Goal: Information Seeking & Learning: Understand process/instructions

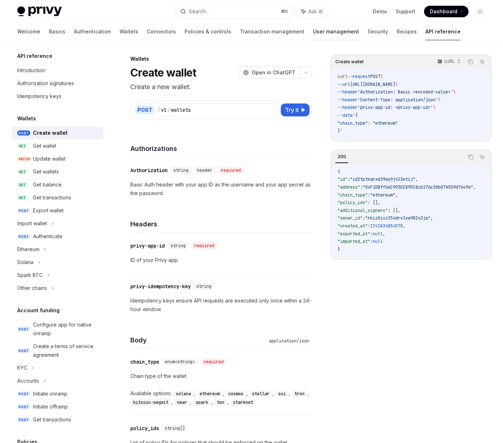
click at [313, 30] on link "User management" at bounding box center [336, 31] width 46 height 17
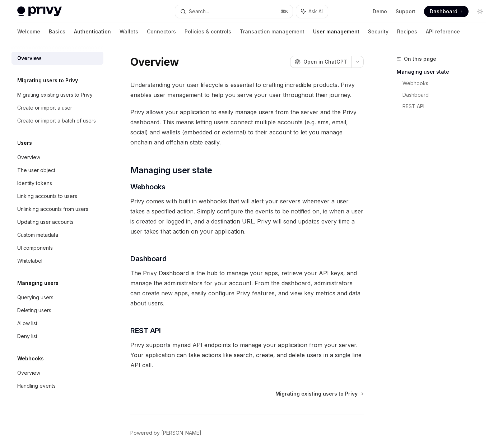
click at [74, 31] on link "Authentication" at bounding box center [92, 31] width 37 height 17
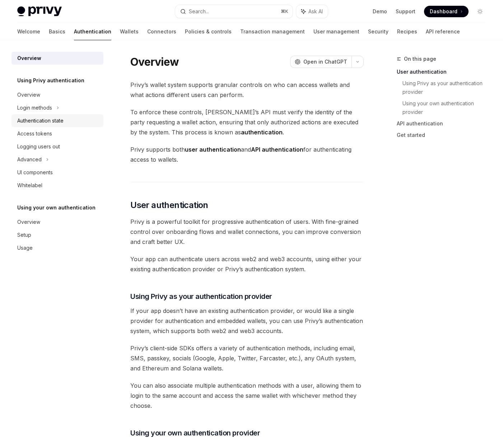
click at [47, 118] on div "Authentication state" at bounding box center [40, 120] width 46 height 9
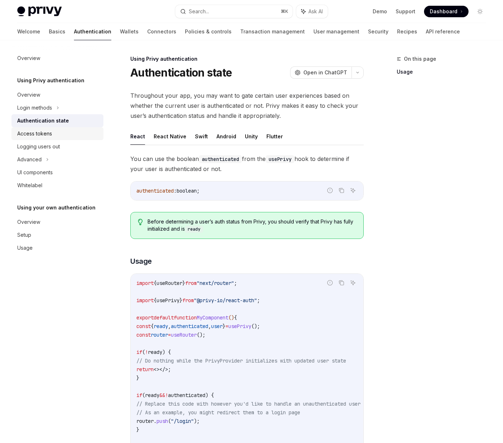
click at [37, 131] on div "Access tokens" at bounding box center [34, 133] width 35 height 9
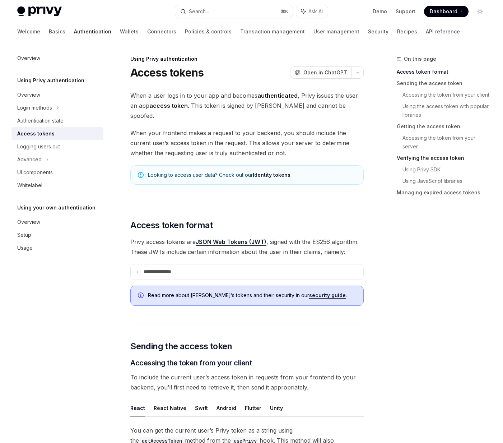
click at [415, 159] on link "Verifying the access token" at bounding box center [444, 157] width 95 height 11
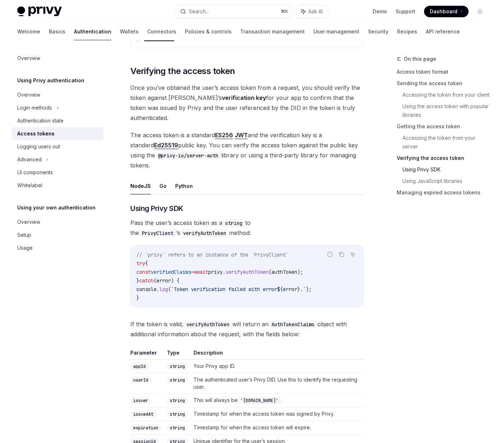
click at [423, 171] on link "Using Privy SDK" at bounding box center [447, 169] width 89 height 11
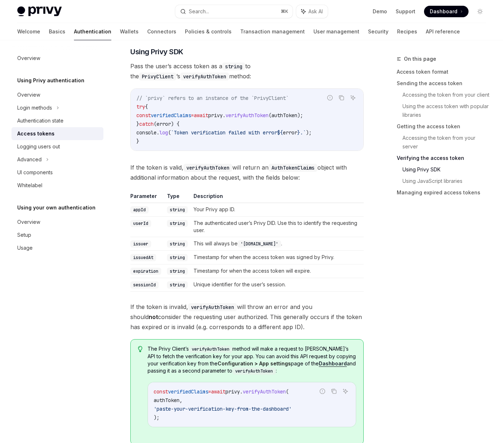
scroll to position [1197, 0]
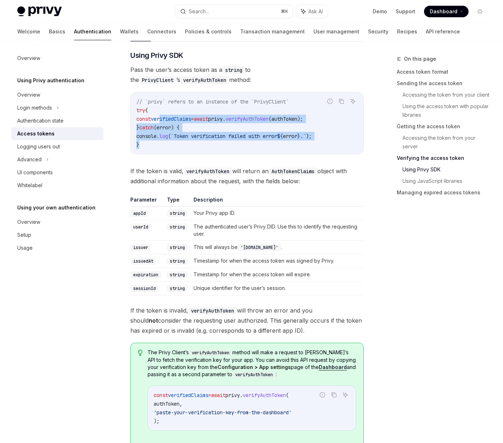
drag, startPoint x: 195, startPoint y: 119, endPoint x: 167, endPoint y: 86, distance: 43.6
click at [167, 92] on div "// `privy` refers to an instance of the `PrivyClient` try { const verifiedClaim…" at bounding box center [247, 123] width 233 height 62
click at [167, 116] on span "verifiedClaims" at bounding box center [171, 119] width 40 height 6
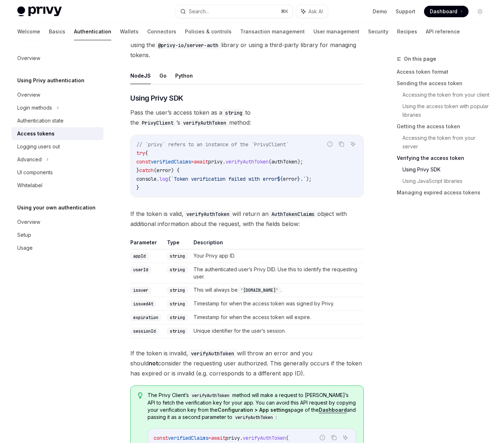
scroll to position [1146, 0]
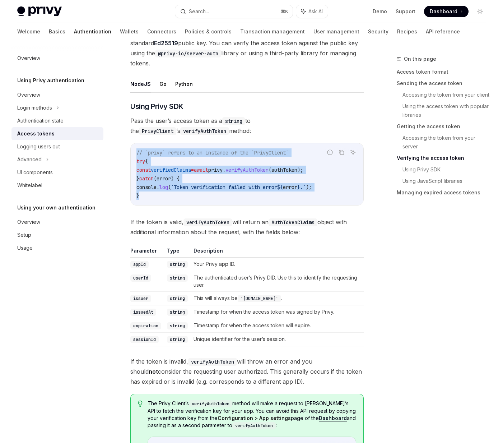
drag, startPoint x: 168, startPoint y: 113, endPoint x: 193, endPoint y: 162, distance: 55.4
click at [193, 162] on div "// `privy` refers to an instance of the `PrivyClient` try { const verifiedClaim…" at bounding box center [247, 174] width 233 height 62
click at [193, 162] on code "// `privy` refers to an instance of the `PrivyClient` try { const verifiedClaim…" at bounding box center [246, 174] width 221 height 52
drag, startPoint x: 193, startPoint y: 162, endPoint x: 182, endPoint y: 114, distance: 49.8
click at [182, 143] on div "// `privy` refers to an instance of the `PrivyClient` try { const verifiedClaim…" at bounding box center [247, 174] width 233 height 62
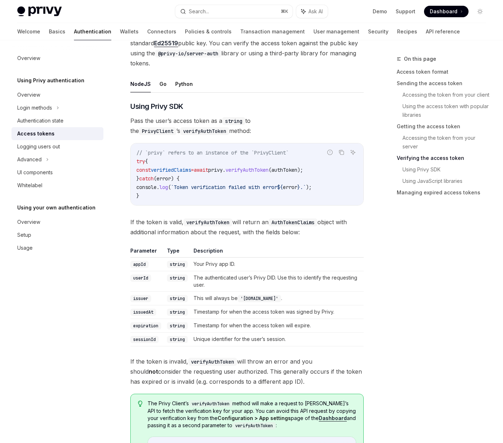
click at [182, 143] on div "// `privy` refers to an instance of the `PrivyClient` try { const verifiedClaim…" at bounding box center [247, 174] width 233 height 62
drag, startPoint x: 204, startPoint y: 182, endPoint x: 190, endPoint y: 147, distance: 37.0
click at [190, 148] on code "// `privy` refers to an instance of the `PrivyClient` try { const verifiedClaim…" at bounding box center [246, 174] width 221 height 52
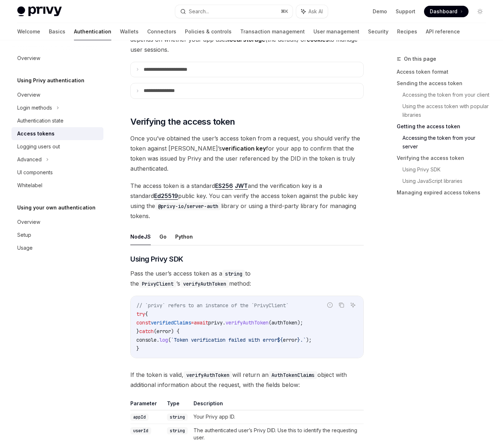
scroll to position [985, 0]
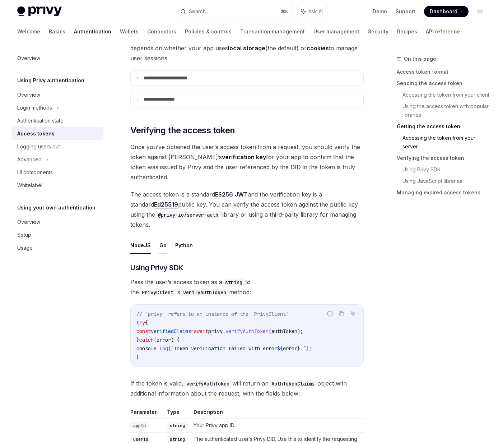
click at [163, 237] on button "Go" at bounding box center [162, 245] width 7 height 17
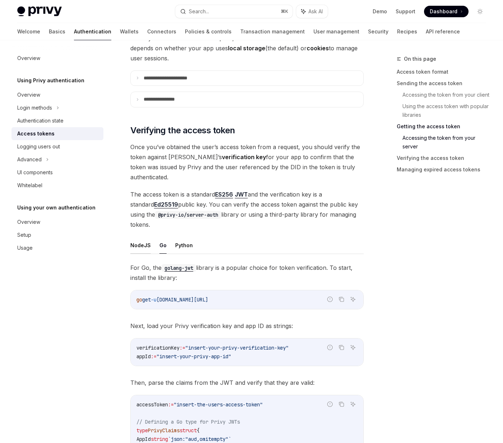
click at [133, 237] on button "NodeJS" at bounding box center [140, 245] width 20 height 17
type textarea "*"
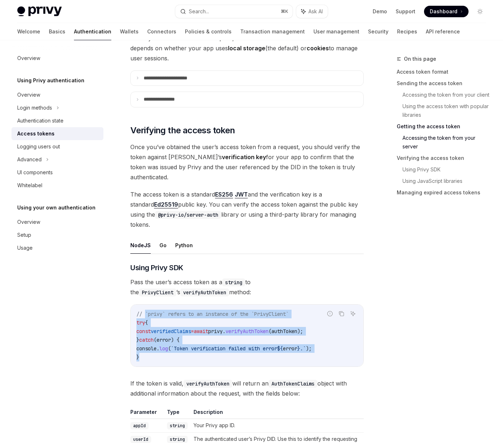
drag, startPoint x: 189, startPoint y: 329, endPoint x: 146, endPoint y: 283, distance: 63.3
click at [146, 310] on code "// `privy` refers to an instance of the `PrivyClient` try { const verifiedClaim…" at bounding box center [246, 336] width 221 height 52
click at [146, 311] on span "// `privy` refers to an instance of the `PrivyClient`" at bounding box center [212, 314] width 152 height 6
drag, startPoint x: 146, startPoint y: 283, endPoint x: 172, endPoint y: 334, distance: 57.0
click at [172, 334] on div "// `privy` refers to an instance of the `PrivyClient` try { const verifiedClaim…" at bounding box center [247, 336] width 233 height 62
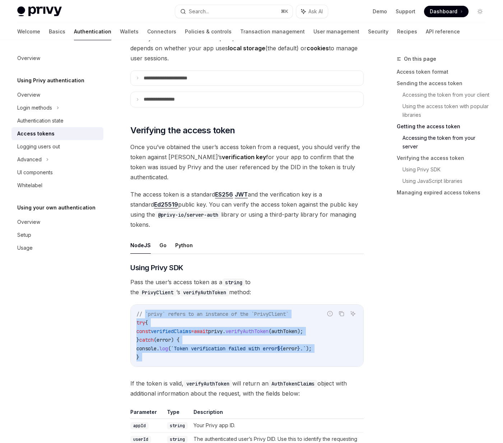
click at [183, 327] on code "// `privy` refers to an instance of the `PrivyClient` try { const verifiedClaim…" at bounding box center [246, 336] width 221 height 52
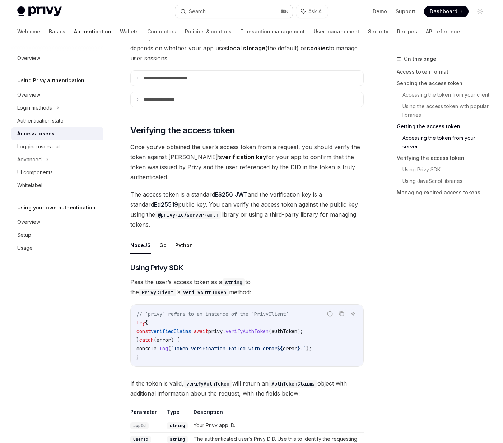
click at [193, 5] on button "Search... ⌘ K" at bounding box center [233, 11] width 117 height 13
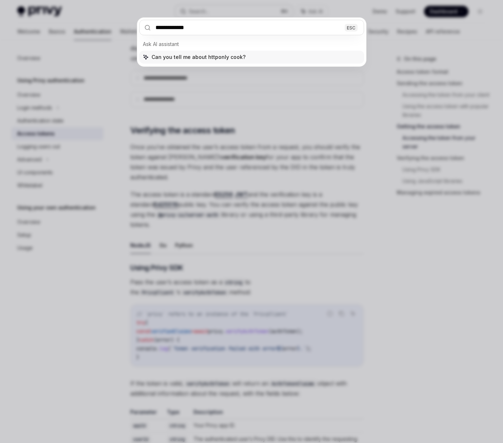
type input "**********"
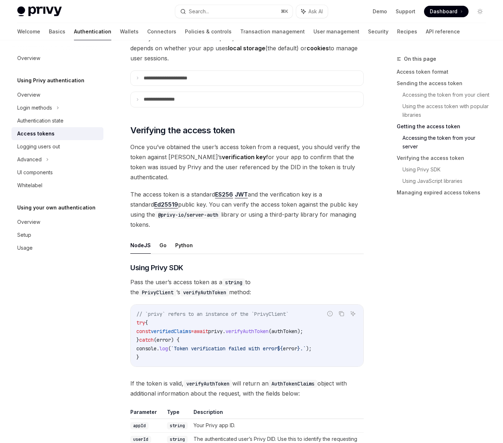
type textarea "*"
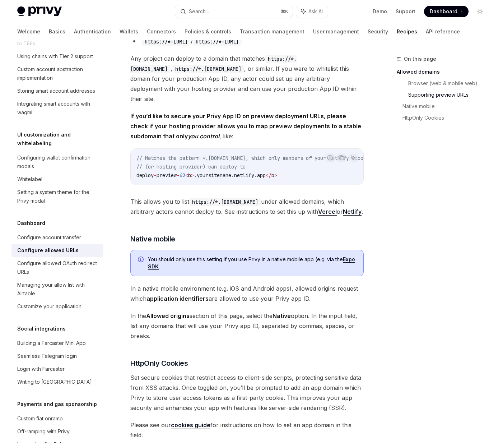
scroll to position [534, 0]
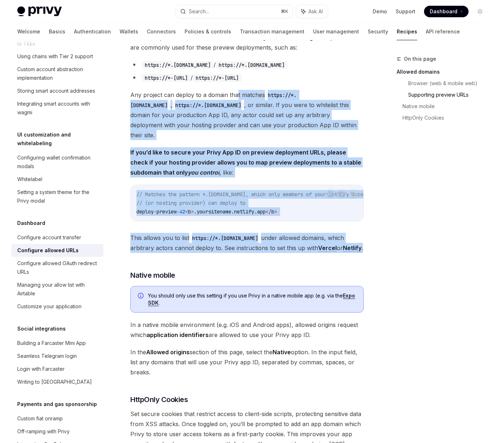
drag, startPoint x: 294, startPoint y: 254, endPoint x: 237, endPoint y: 96, distance: 168.2
click at [237, 96] on div "​ Allowed domains Use the Configuration > App settings page > Domains tab of th…" at bounding box center [246, 16] width 233 height 920
click at [237, 96] on span "Any project can deploy to a domain that matches https://*.[DOMAIN_NAME] , https…" at bounding box center [246, 115] width 233 height 50
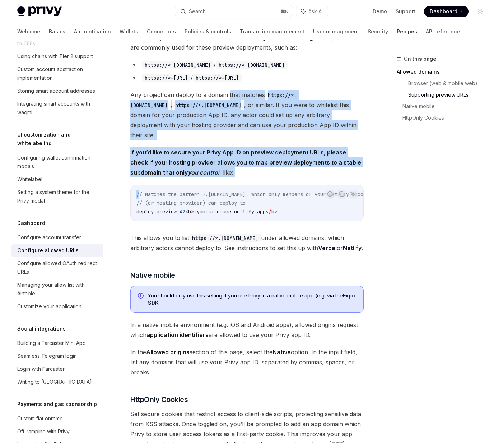
drag, startPoint x: 237, startPoint y: 96, endPoint x: 265, endPoint y: 173, distance: 82.2
click at [265, 173] on div "​ Allowed domains Use the Configuration > App settings page > Domains tab of th…" at bounding box center [246, 16] width 233 height 920
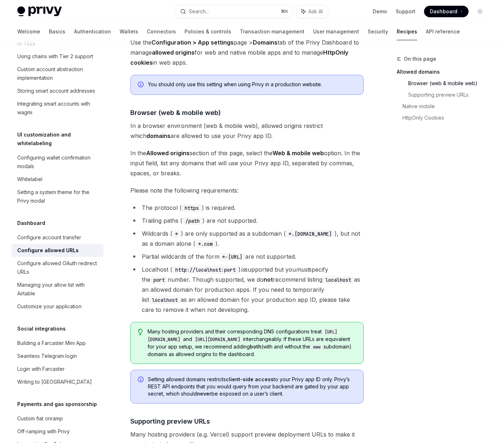
scroll to position [0, 0]
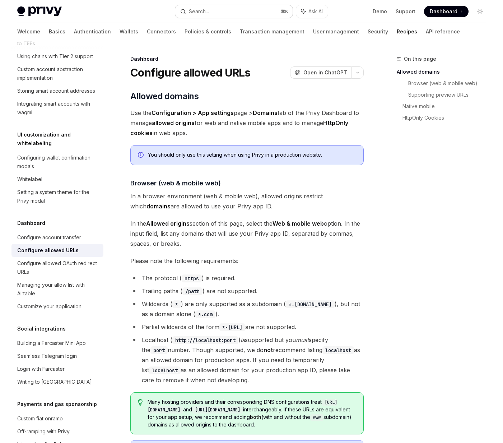
click at [202, 14] on div "Search..." at bounding box center [199, 11] width 20 height 9
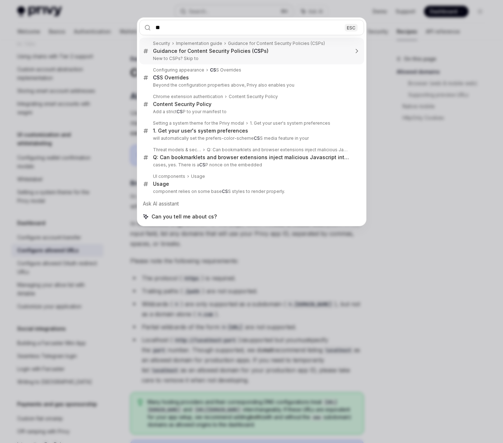
type input "*"
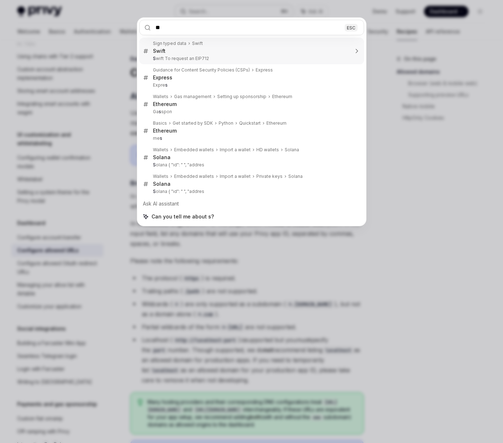
type input "***"
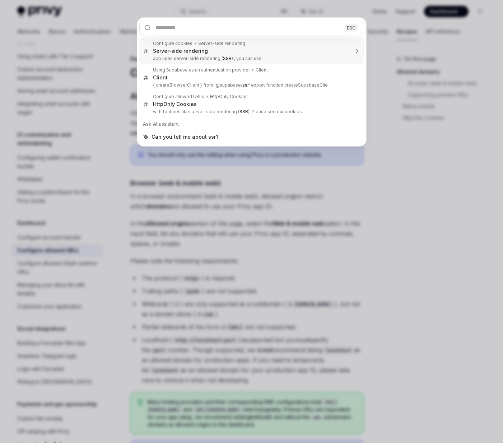
type textarea "*"
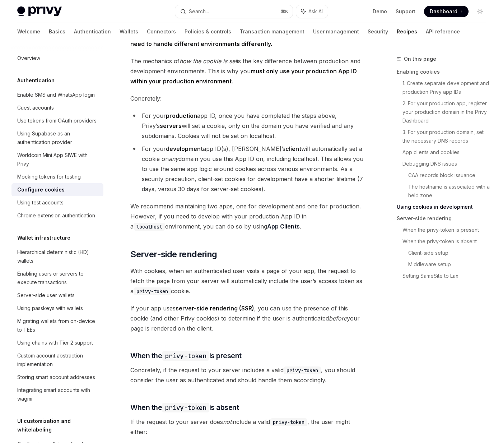
scroll to position [1308, 0]
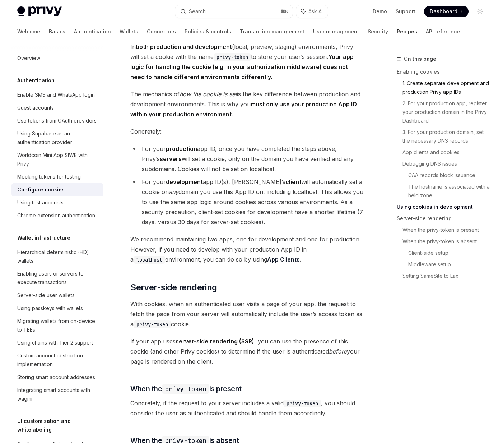
click at [456, 87] on link "1. Create separate development and production Privy app IDs" at bounding box center [447, 88] width 89 height 20
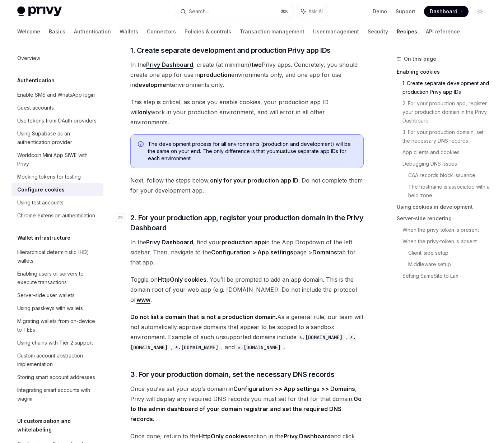
scroll to position [242, 0]
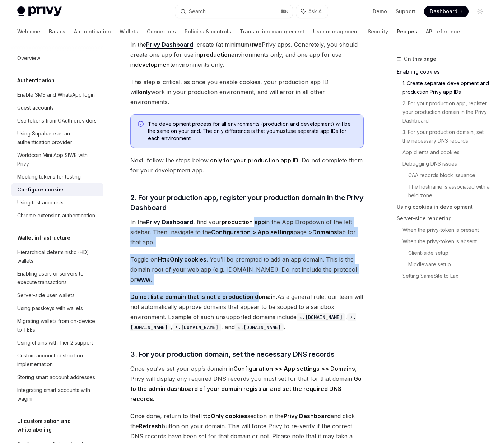
drag, startPoint x: 255, startPoint y: 212, endPoint x: 255, endPoint y: 290, distance: 78.7
click at [255, 292] on span "Do not list a domain that is not a production domain. As a general rule, our te…" at bounding box center [246, 312] width 233 height 40
drag, startPoint x: 255, startPoint y: 290, endPoint x: 228, endPoint y: 204, distance: 90.4
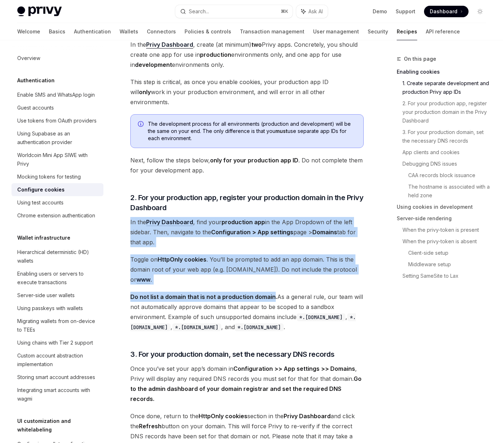
drag, startPoint x: 228, startPoint y: 204, endPoint x: 238, endPoint y: 277, distance: 73.6
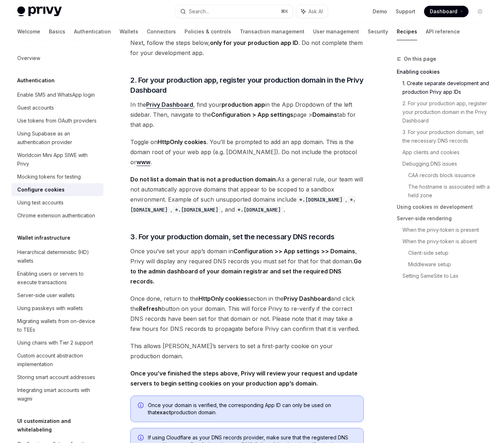
scroll to position [368, 0]
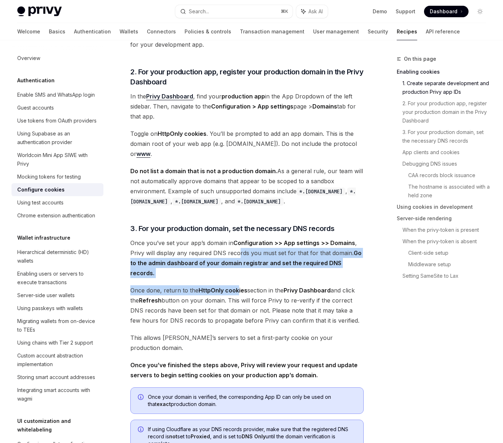
drag, startPoint x: 237, startPoint y: 240, endPoint x: 237, endPoint y: 273, distance: 33.0
click at [237, 287] on strong "HttpOnly cookies" at bounding box center [223, 290] width 49 height 7
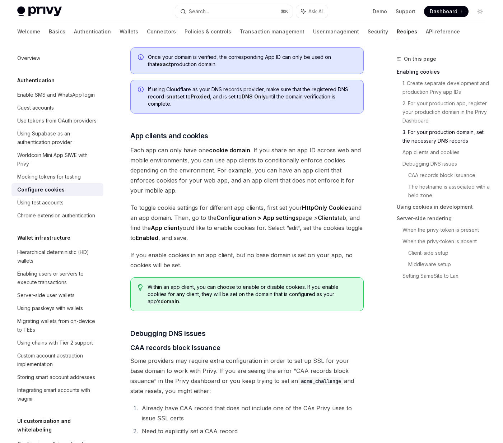
scroll to position [748, 0]
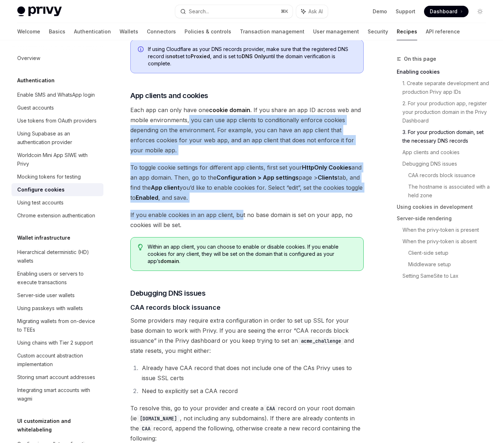
drag, startPoint x: 242, startPoint y: 185, endPoint x: 189, endPoint y: 90, distance: 108.9
click at [189, 105] on span "Each app can only have one cookie domain . If you share an app ID across web an…" at bounding box center [246, 130] width 233 height 50
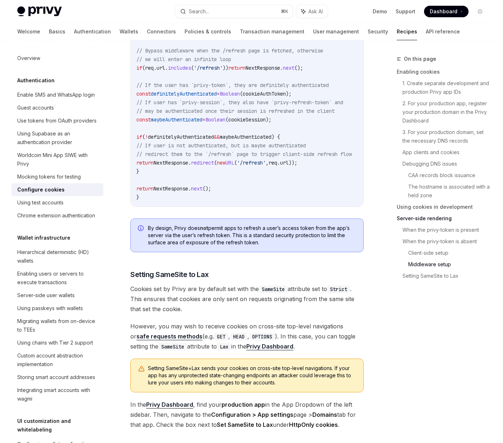
scroll to position [2543, 0]
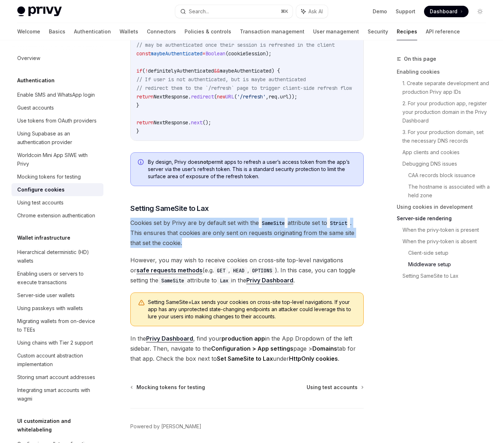
drag, startPoint x: 185, startPoint y: 219, endPoint x: 166, endPoint y: 188, distance: 36.1
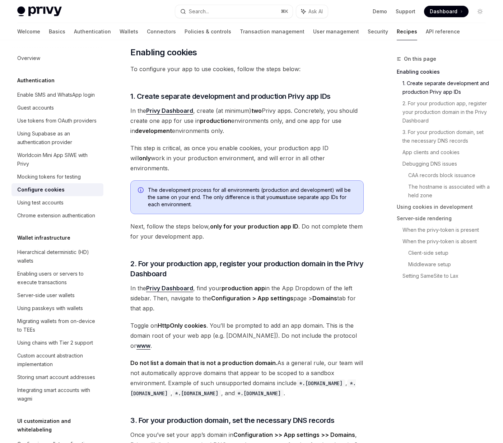
scroll to position [0, 0]
